Goal: Entertainment & Leisure: Browse casually

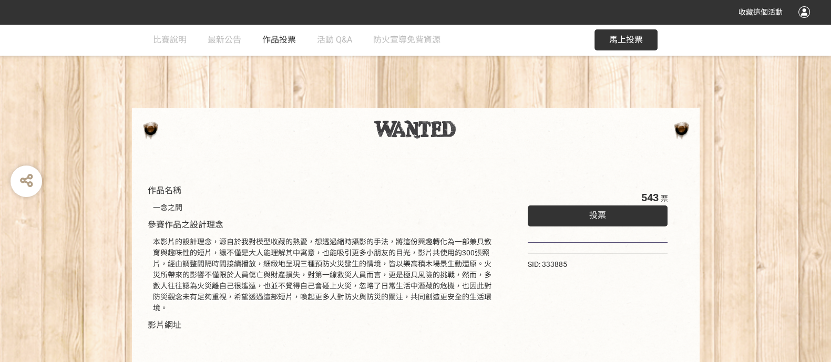
click at [284, 37] on span "作品投票" at bounding box center [279, 40] width 34 height 10
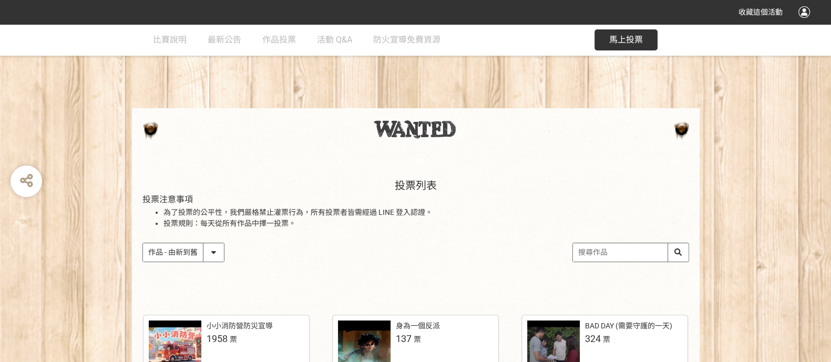
click at [205, 251] on select "作品 - 由新到舊 作品 - 由舊到新 票數 - 由多到少 票數 - 由少到多" at bounding box center [183, 252] width 81 height 18
select select "vote"
click at [143, 243] on select "作品 - 由新到舊 作品 - 由舊到新 票數 - 由多到少 票數 - 由少到多" at bounding box center [183, 252] width 81 height 18
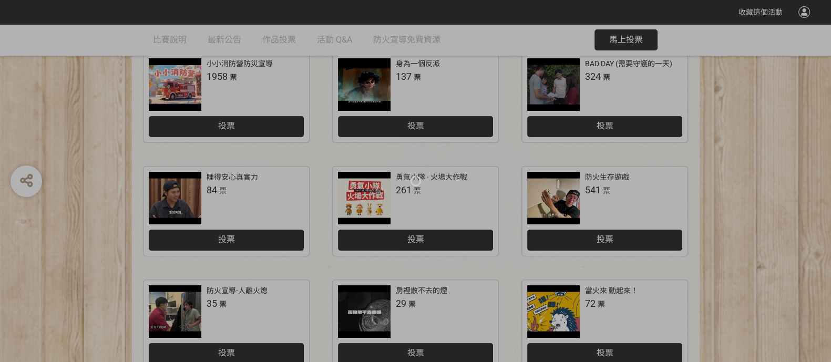
scroll to position [552, 0]
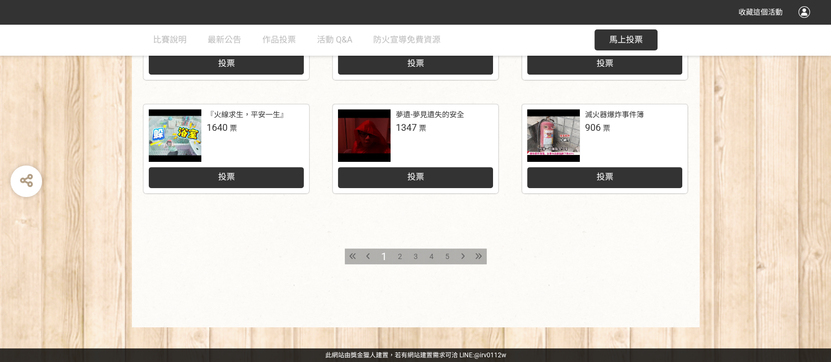
click at [398, 258] on span "2" at bounding box center [400, 256] width 4 height 8
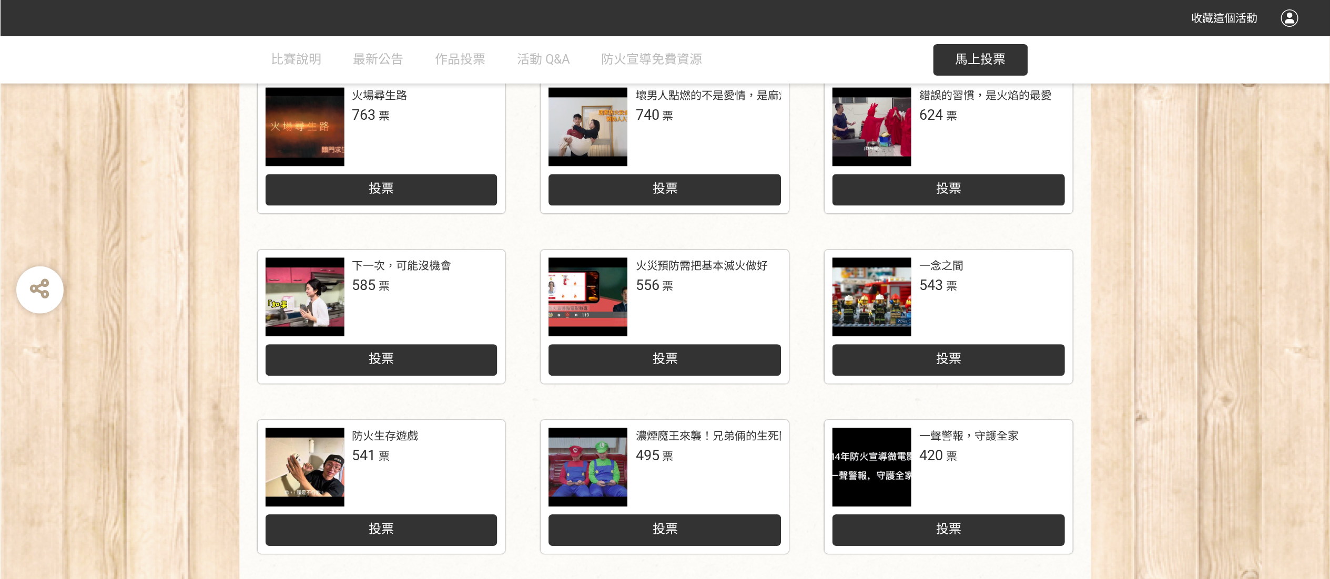
scroll to position [263, 0]
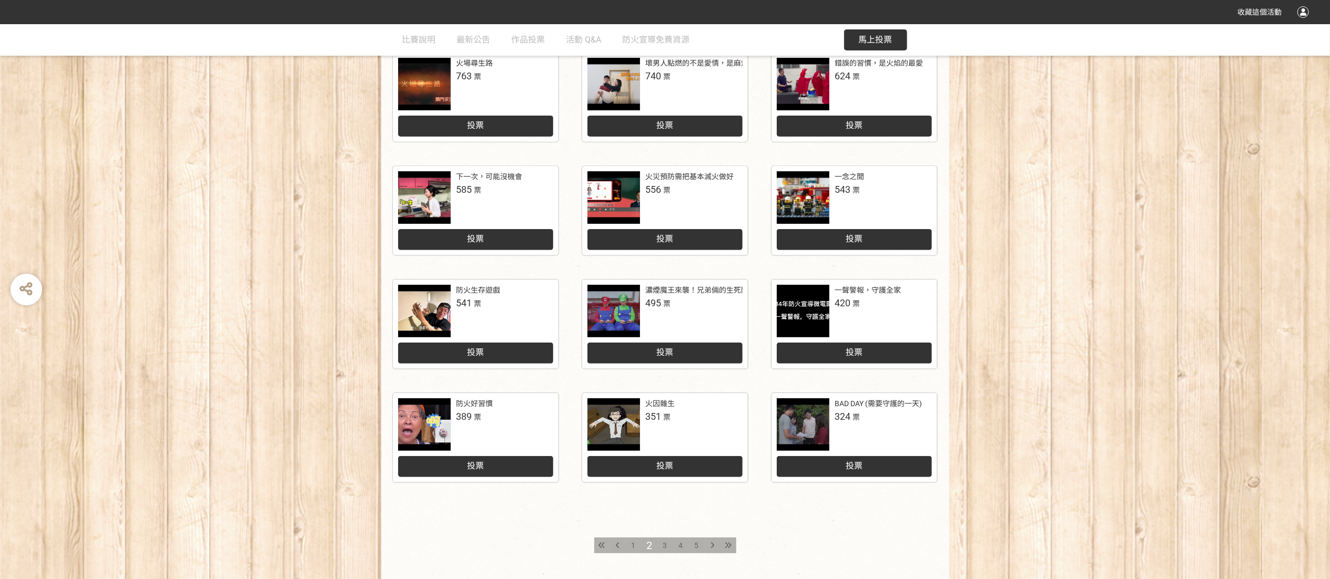
drag, startPoint x: 781, startPoint y: 1, endPoint x: 241, endPoint y: 323, distance: 628.5
click at [240, 323] on div "火場尋生路 763 票 投票 壞男人點燃的不是愛情，是麻煩 740 票 投票 錯誤的習慣，是火焰的最愛 624 票 投票 下一次，可能沒機會 585 票 投票…" at bounding box center [665, 329] width 1330 height 575
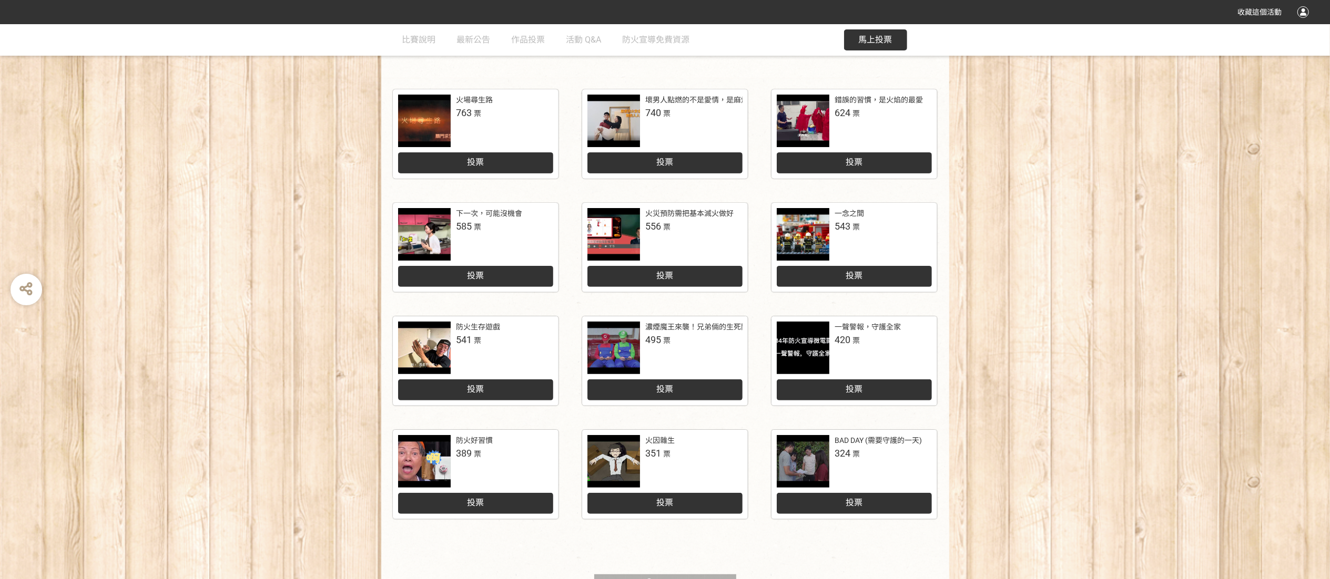
scroll to position [229, 0]
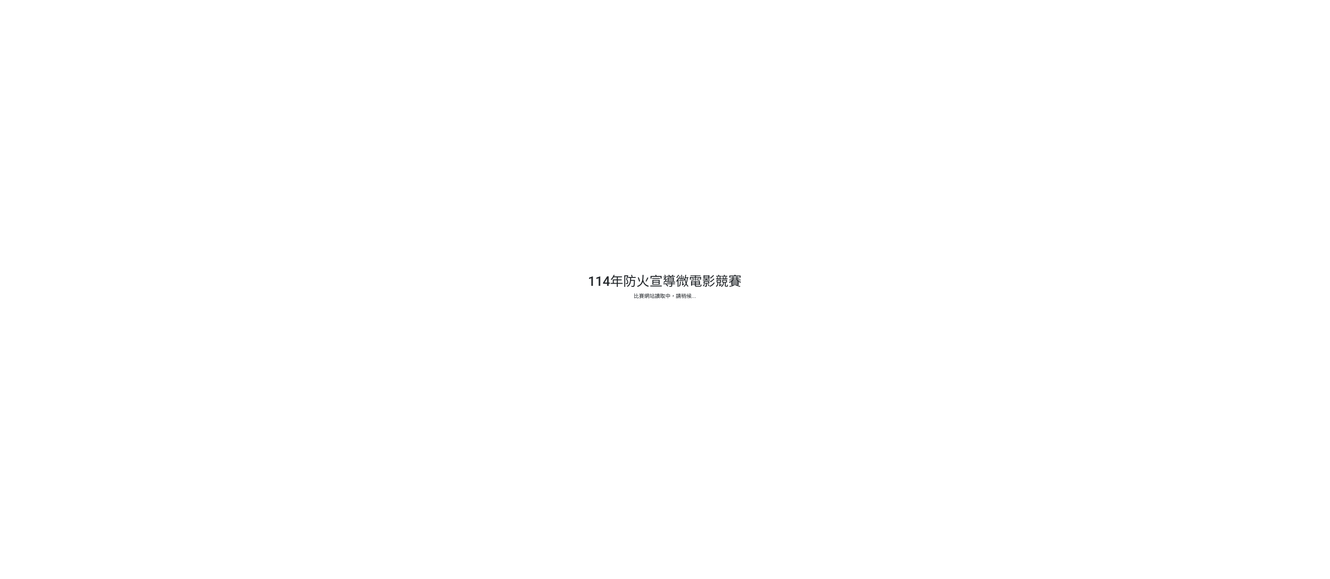
select select "vote"
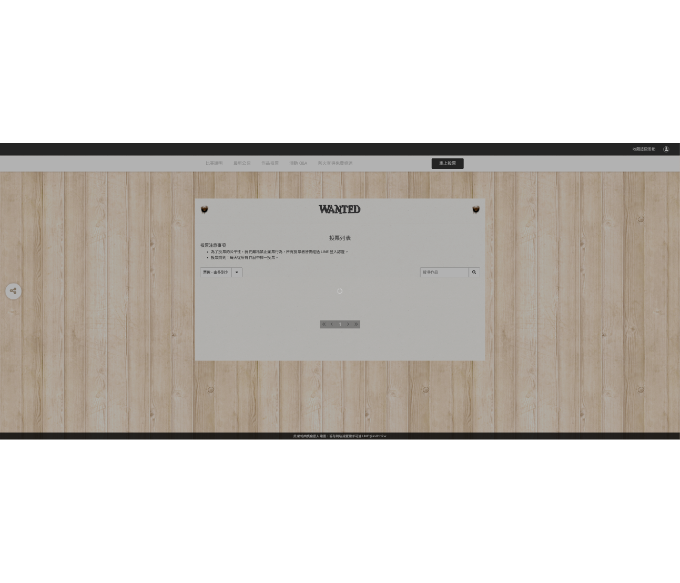
scroll to position [229, 0]
